Goal: Use online tool/utility: Utilize a website feature to perform a specific function

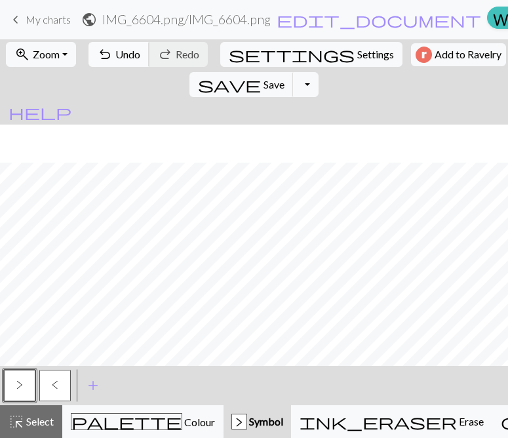
scroll to position [38, 0]
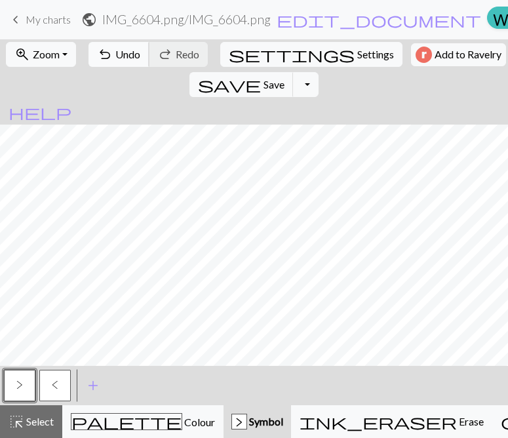
click at [124, 51] on span "Undo" at bounding box center [127, 54] width 25 height 12
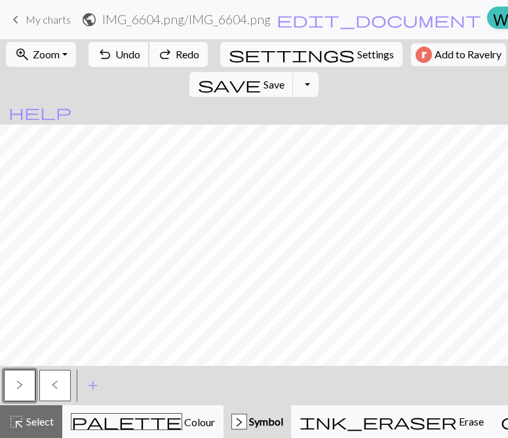
click at [124, 51] on span "Undo" at bounding box center [127, 54] width 25 height 12
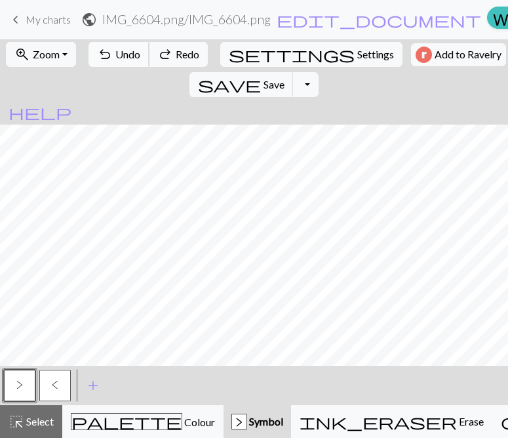
click at [124, 51] on span "Undo" at bounding box center [127, 54] width 25 height 12
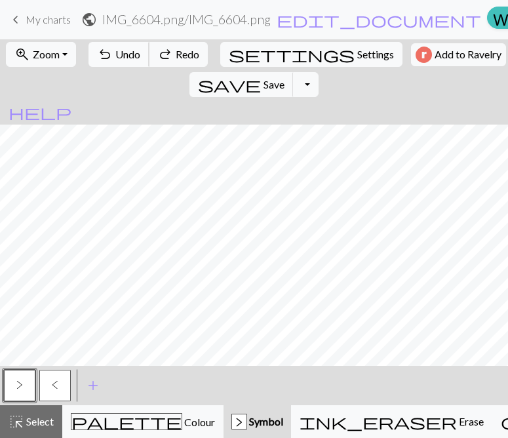
click at [124, 51] on span "Undo" at bounding box center [127, 54] width 25 height 12
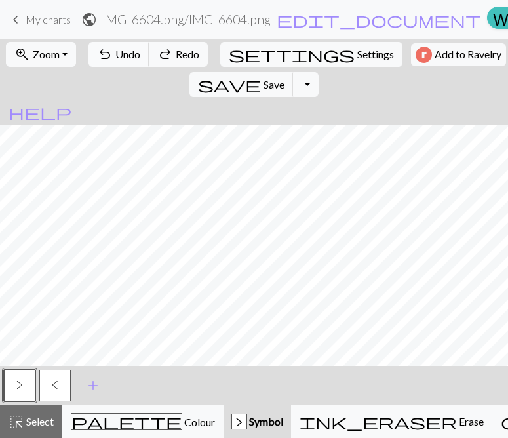
click at [124, 51] on span "Undo" at bounding box center [127, 54] width 25 height 12
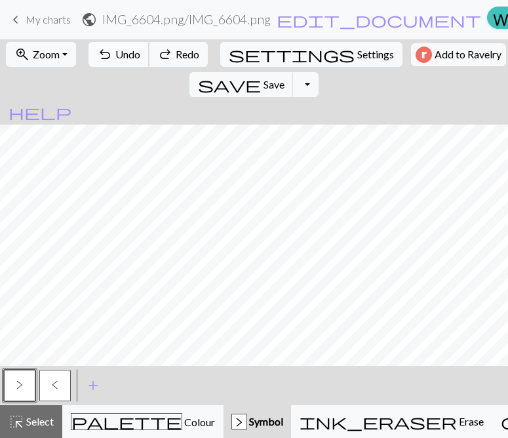
click at [124, 51] on span "Undo" at bounding box center [127, 54] width 25 height 12
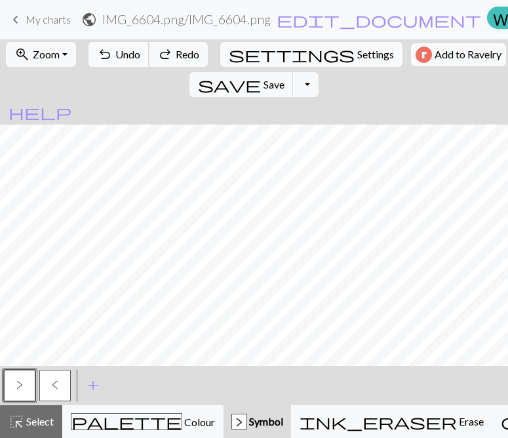
click at [124, 51] on span "Undo" at bounding box center [127, 54] width 25 height 12
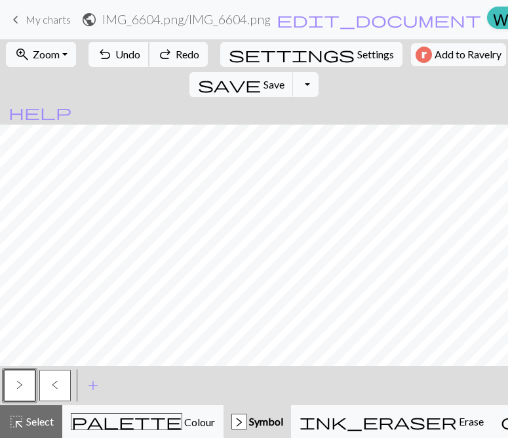
click at [124, 51] on span "Undo" at bounding box center [127, 54] width 25 height 12
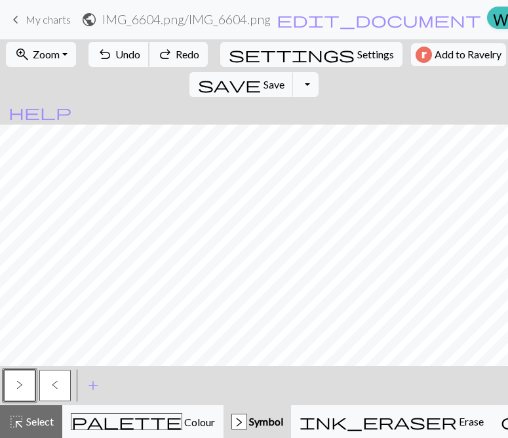
click at [124, 51] on span "Undo" at bounding box center [127, 54] width 25 height 12
click at [284, 78] on span "Save" at bounding box center [273, 84] width 21 height 12
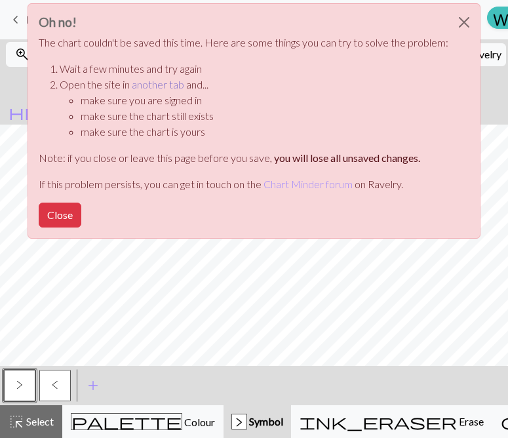
click at [152, 89] on link "another tab" at bounding box center [158, 84] width 52 height 12
click at [460, 21] on button "Close" at bounding box center [463, 22] width 31 height 37
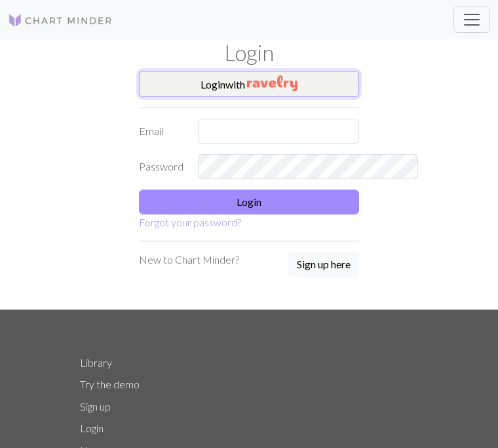
click at [273, 81] on button "Login with" at bounding box center [249, 84] width 220 height 26
